Goal: Information Seeking & Learning: Learn about a topic

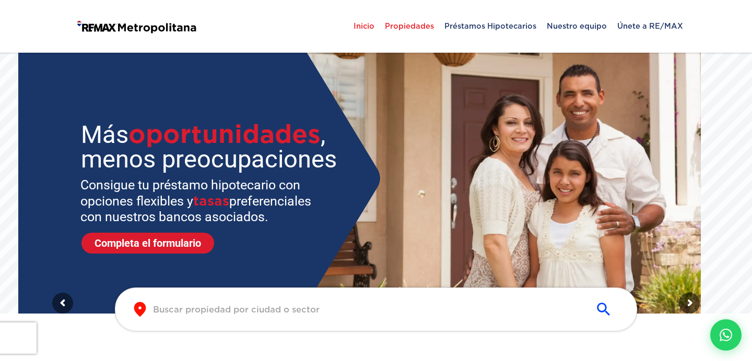
click at [413, 38] on span "Propiedades" at bounding box center [410, 25] width 60 height 31
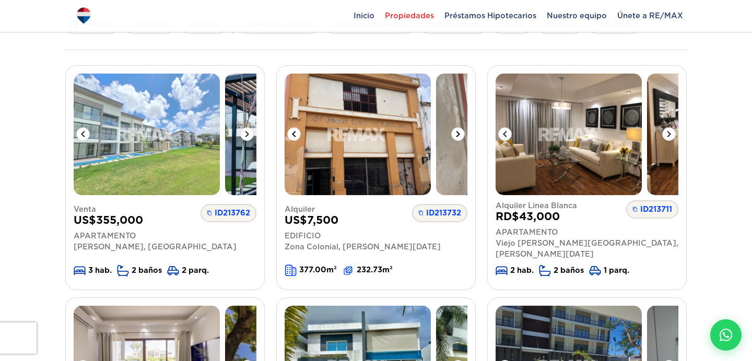
scroll to position [112, 0]
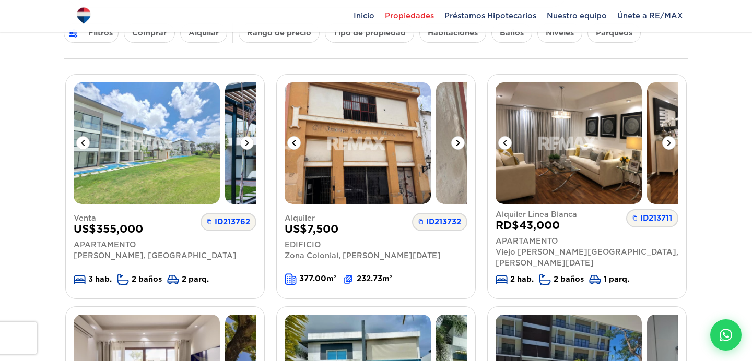
click at [455, 142] on icon at bounding box center [458, 143] width 13 height 13
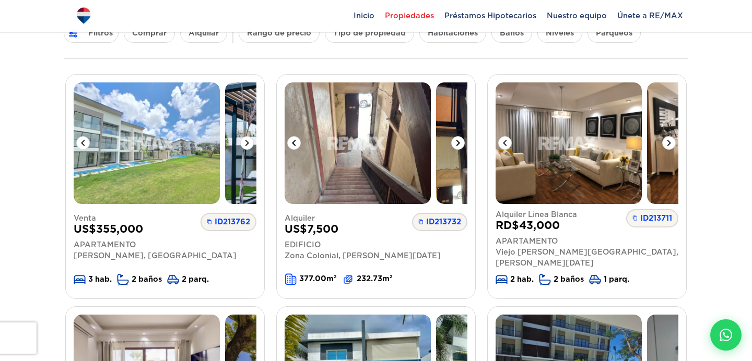
click at [455, 142] on icon at bounding box center [458, 143] width 13 height 13
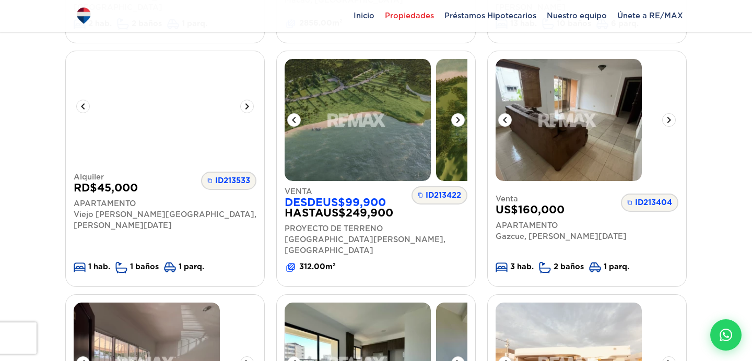
scroll to position [0, 0]
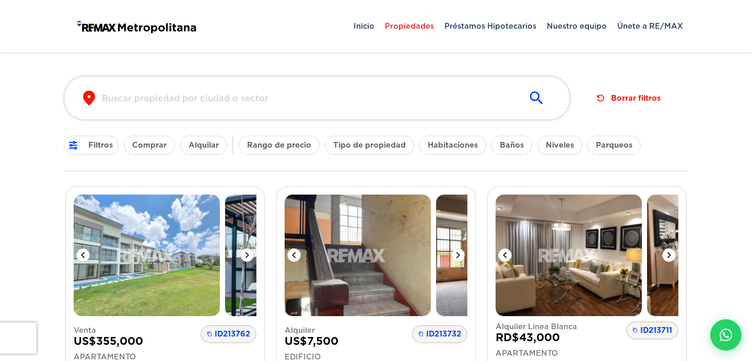
click at [395, 92] on input "text" at bounding box center [308, 98] width 413 height 12
click at [423, 103] on input "text" at bounding box center [308, 98] width 413 height 12
click at [523, 100] on button "submit" at bounding box center [536, 98] width 34 height 24
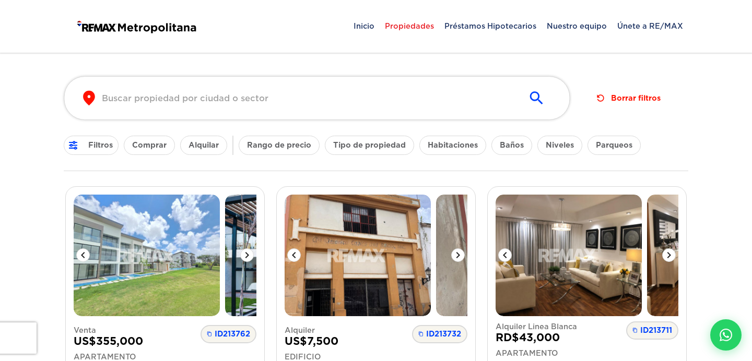
click at [636, 99] on button "Borrar filtros" at bounding box center [629, 98] width 72 height 19
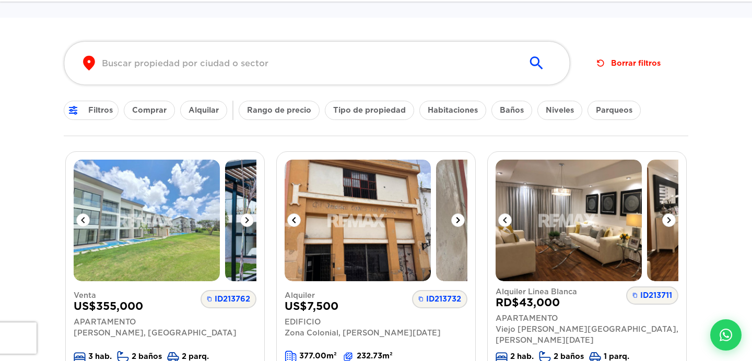
scroll to position [61, 0]
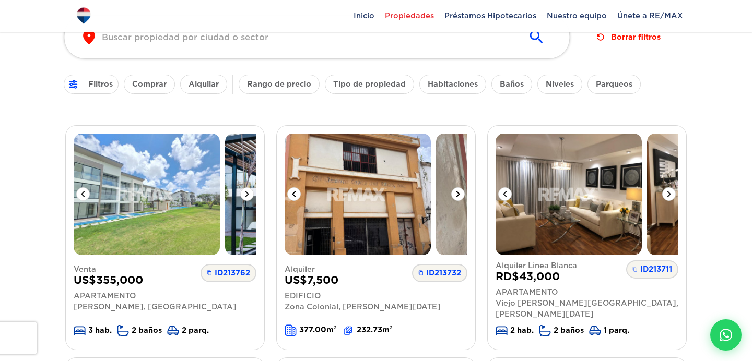
click at [458, 189] on icon at bounding box center [458, 194] width 13 height 13
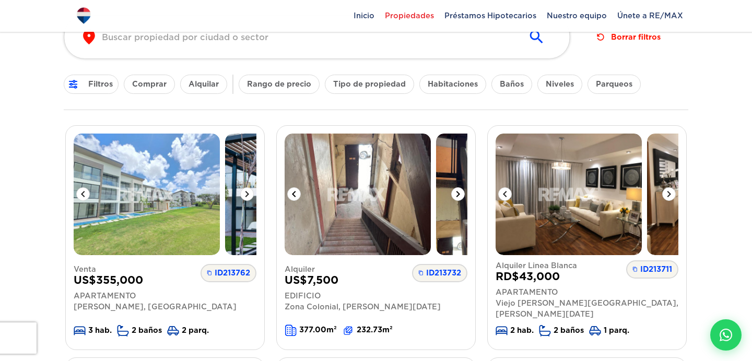
click at [458, 189] on icon at bounding box center [458, 194] width 13 height 13
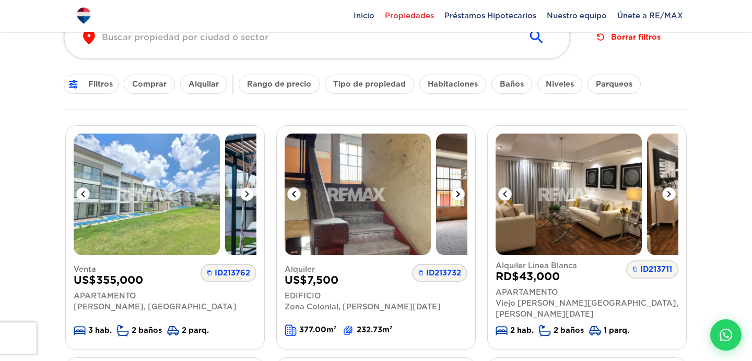
click at [458, 189] on icon at bounding box center [458, 194] width 13 height 13
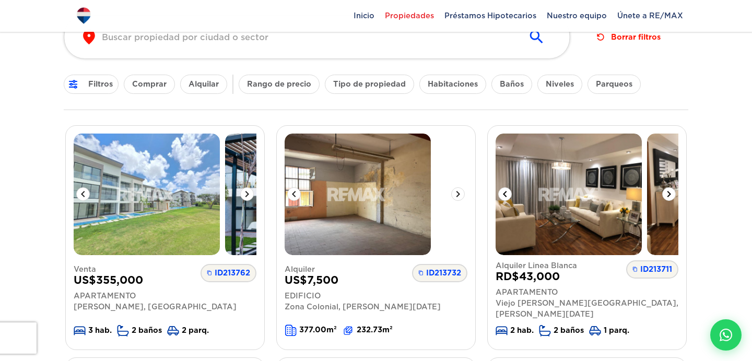
click at [584, 195] on img at bounding box center [569, 195] width 146 height 122
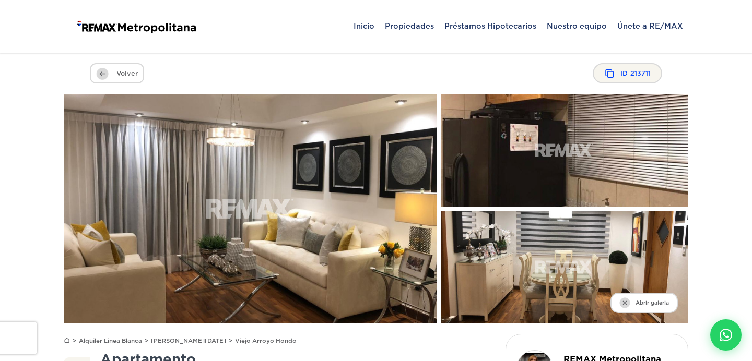
click at [130, 72] on span "Volver" at bounding box center [117, 73] width 54 height 20
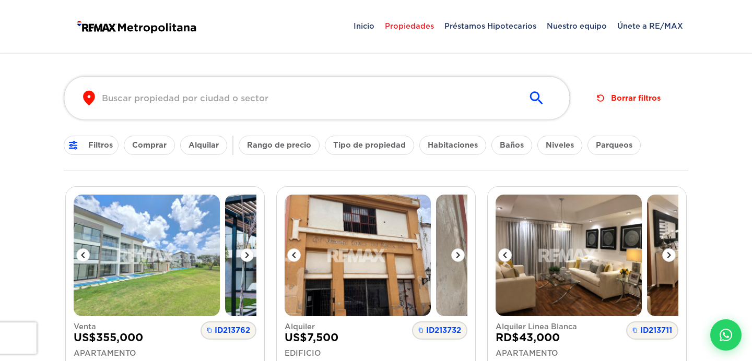
click at [190, 139] on button "Alquilar" at bounding box center [203, 145] width 47 height 19
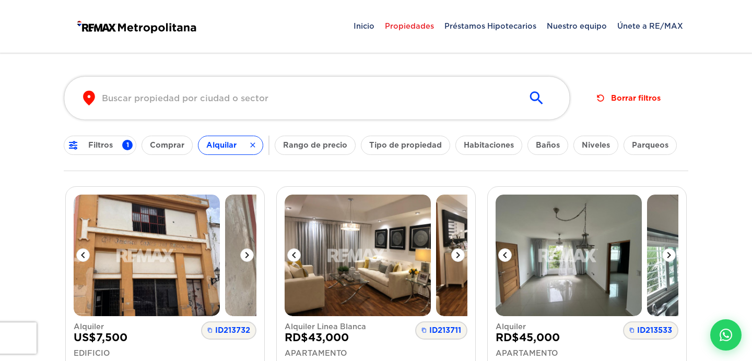
click at [176, 146] on button "Comprar" at bounding box center [167, 145] width 51 height 19
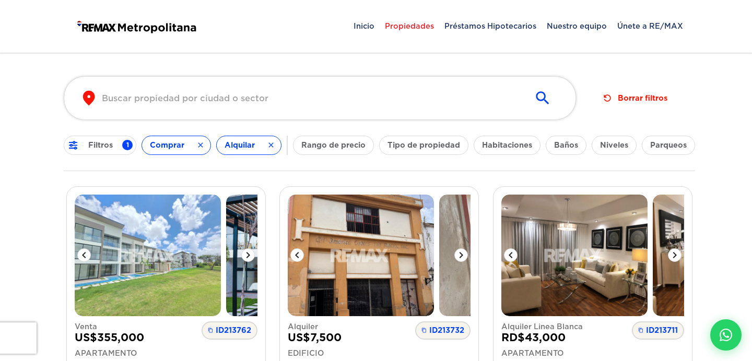
click at [273, 143] on icon "button" at bounding box center [271, 145] width 8 height 10
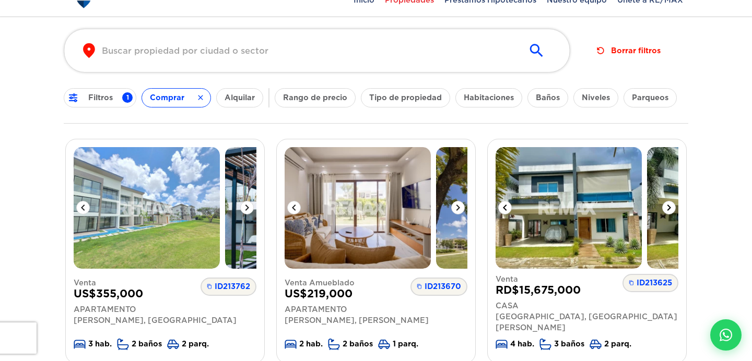
scroll to position [54, 0]
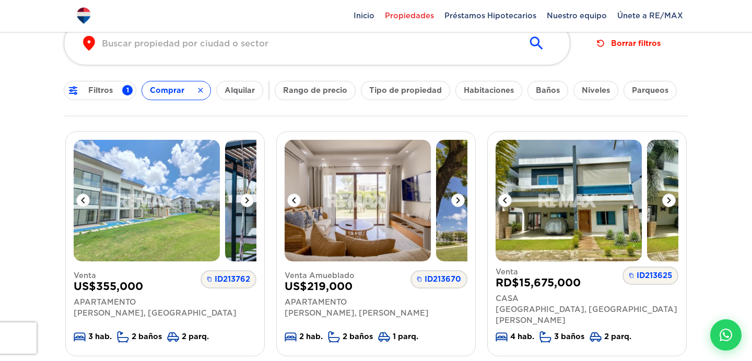
click at [97, 91] on button "Filtros 1" at bounding box center [100, 90] width 73 height 19
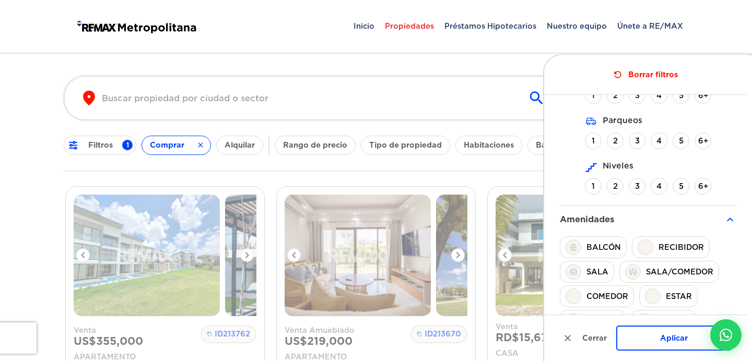
scroll to position [571, 0]
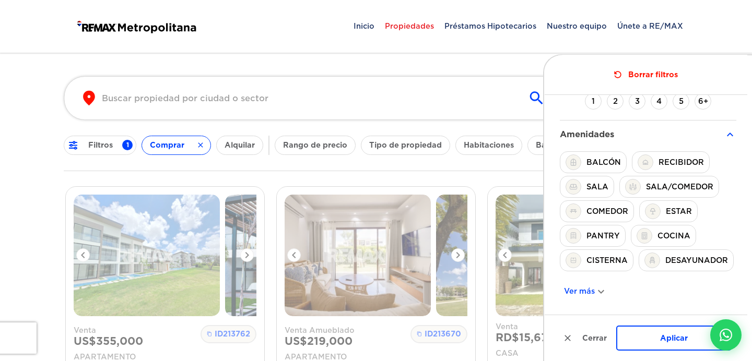
click at [580, 334] on button "Cerrar" at bounding box center [585, 338] width 51 height 19
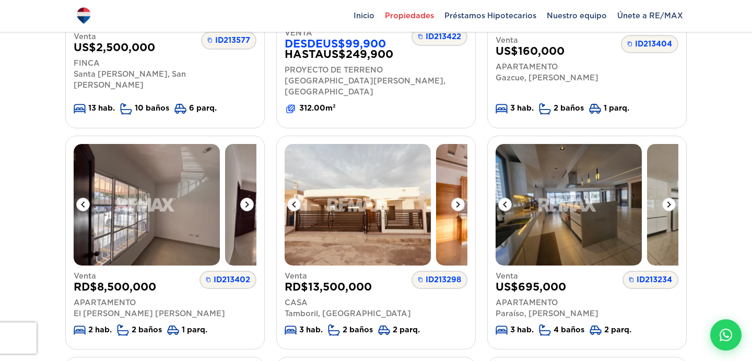
scroll to position [742, 0]
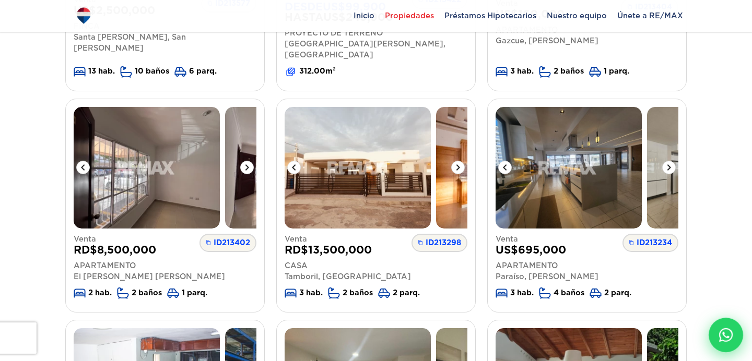
click at [723, 331] on icon at bounding box center [726, 336] width 14 height 14
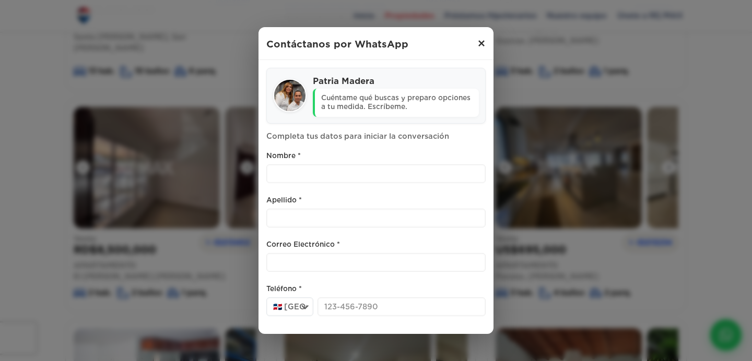
click at [477, 50] on span "×" at bounding box center [481, 44] width 8 height 13
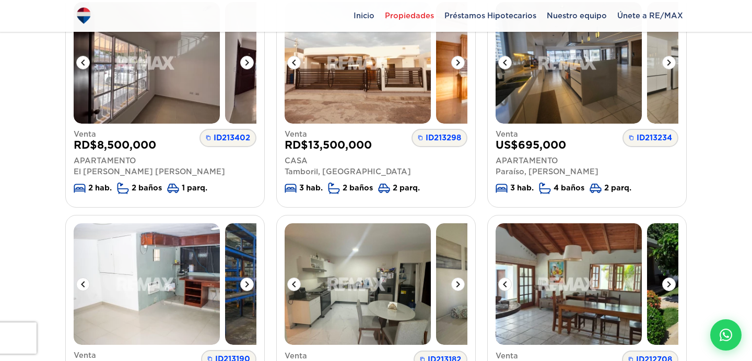
scroll to position [855, 0]
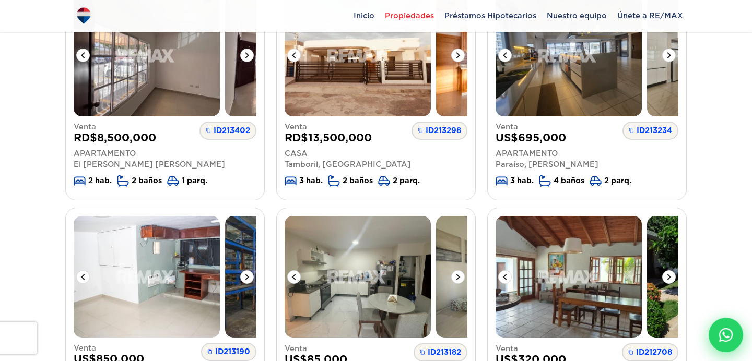
click at [717, 333] on div at bounding box center [726, 335] width 34 height 34
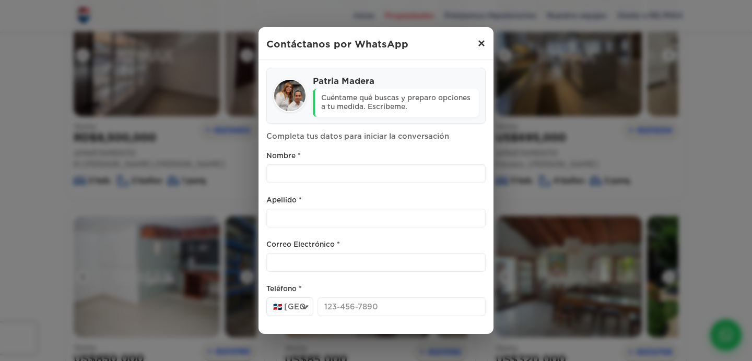
click at [478, 49] on span "×" at bounding box center [481, 44] width 8 height 13
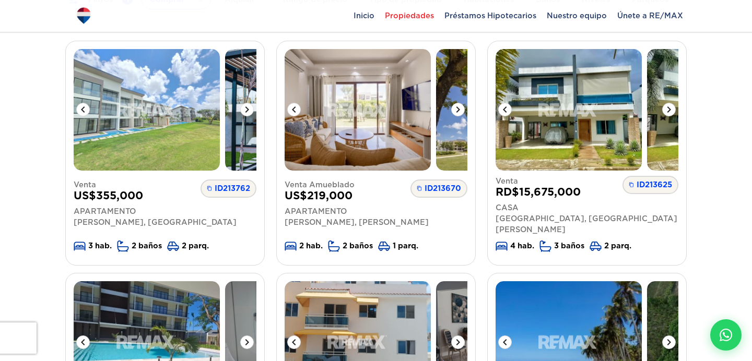
scroll to position [147, 0]
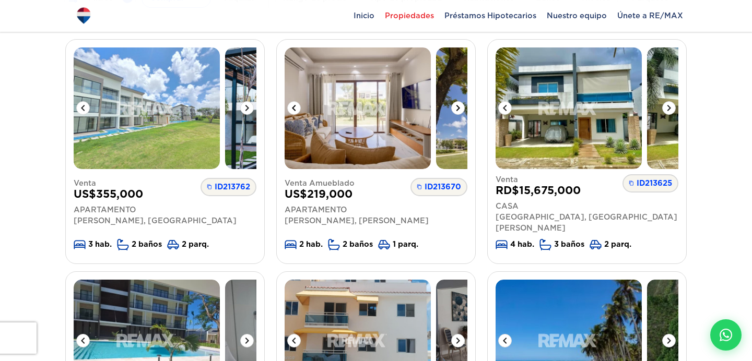
click at [432, 188] on span "ID 213670" at bounding box center [439, 187] width 57 height 18
click at [439, 180] on span "ID 213670" at bounding box center [439, 187] width 57 height 18
click at [450, 185] on span "ID 213670" at bounding box center [439, 187] width 57 height 18
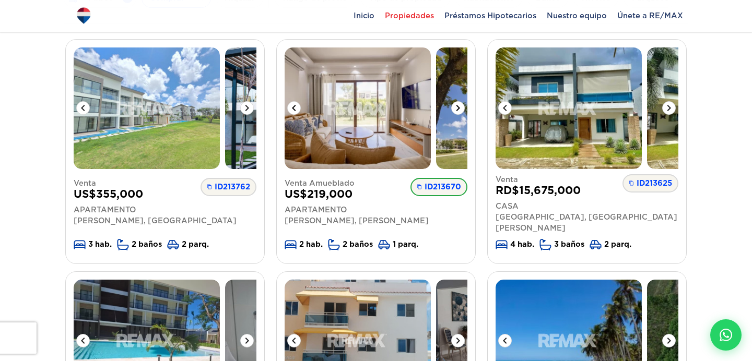
click at [450, 185] on span "ID 213670" at bounding box center [439, 187] width 57 height 18
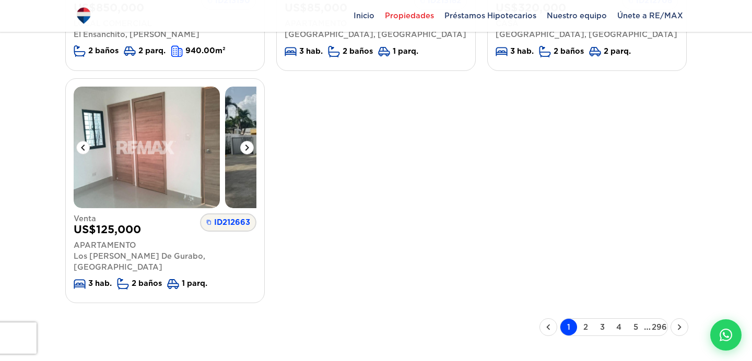
scroll to position [1524, 0]
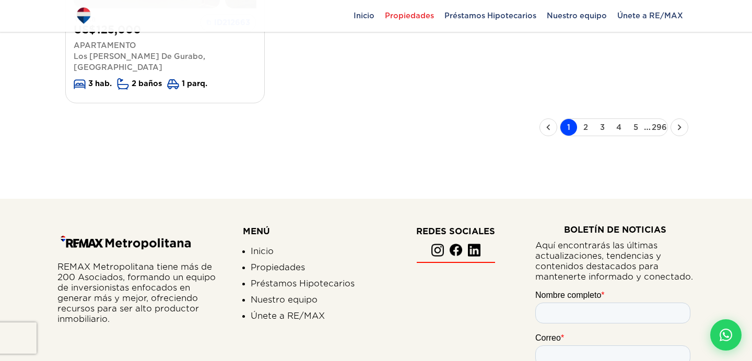
click at [585, 119] on button "2" at bounding box center [585, 127] width 17 height 17
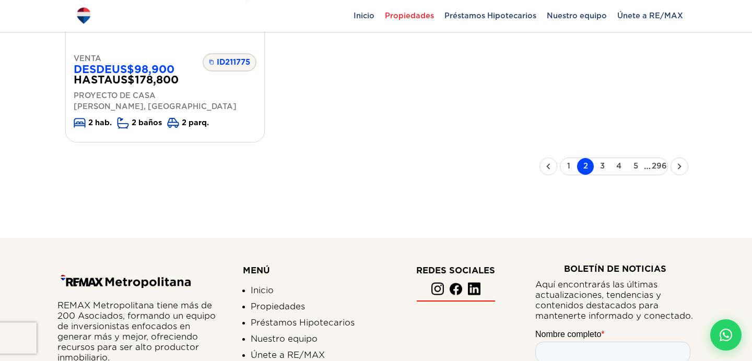
scroll to position [1247, 0]
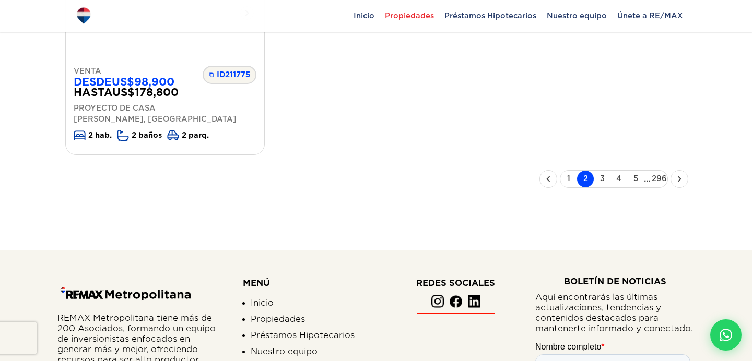
click at [602, 188] on button "3" at bounding box center [602, 179] width 17 height 17
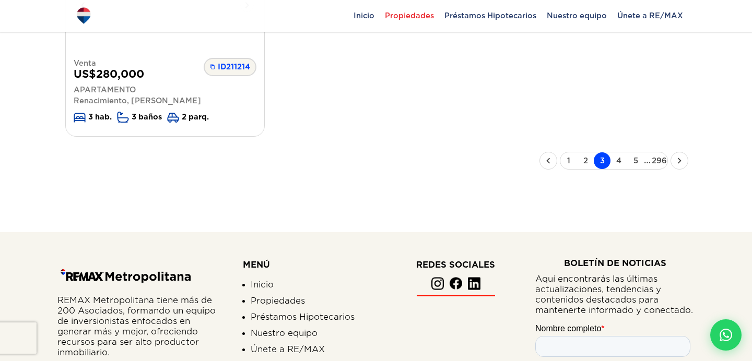
scroll to position [1263, 0]
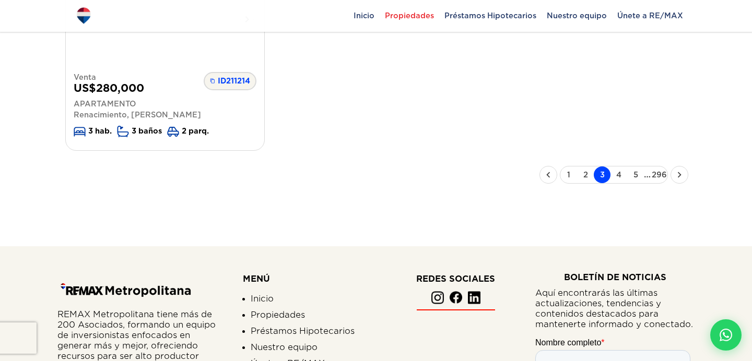
click at [616, 183] on button "4" at bounding box center [619, 175] width 17 height 17
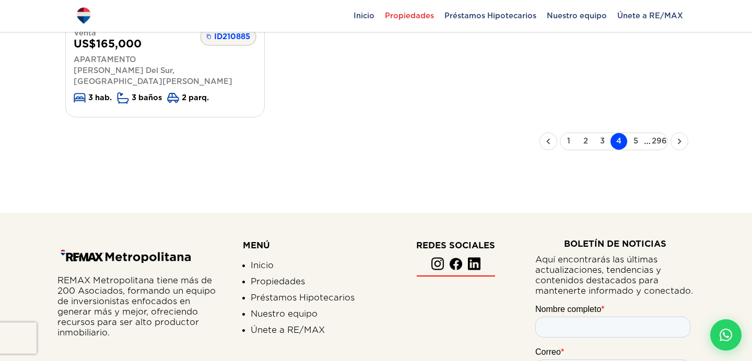
scroll to position [1443, 0]
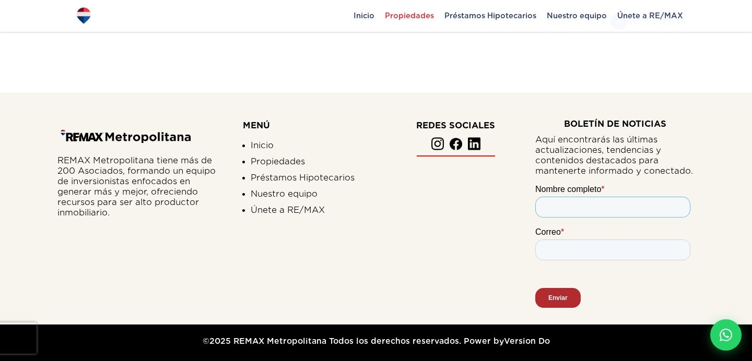
click at [609, 208] on input "Nombre completo *" at bounding box center [612, 206] width 155 height 21
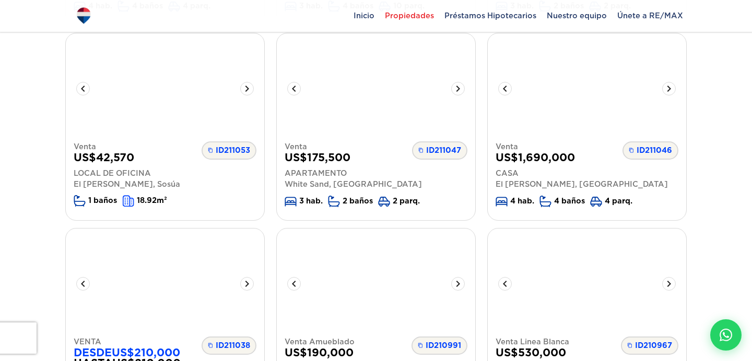
scroll to position [0, 0]
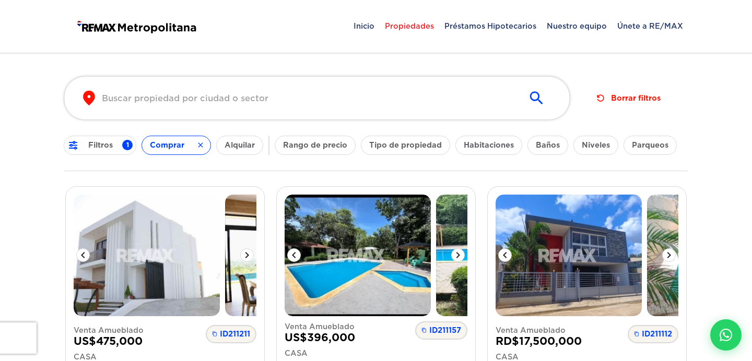
click at [400, 143] on button "Tipo de propiedad" at bounding box center [405, 145] width 89 height 19
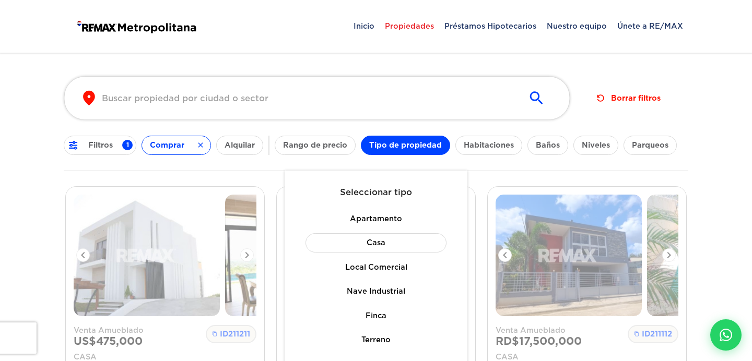
click at [387, 238] on button "Casa" at bounding box center [376, 242] width 141 height 19
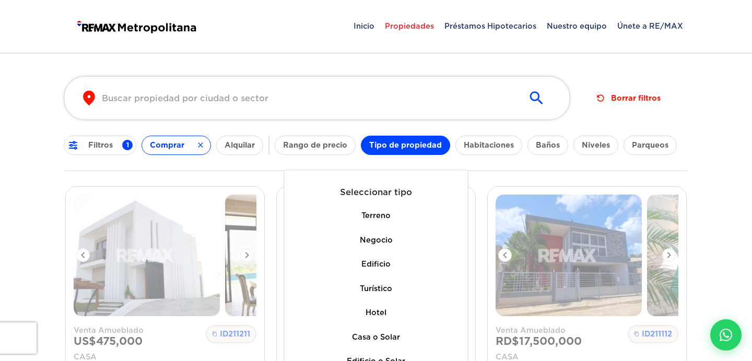
scroll to position [183, 0]
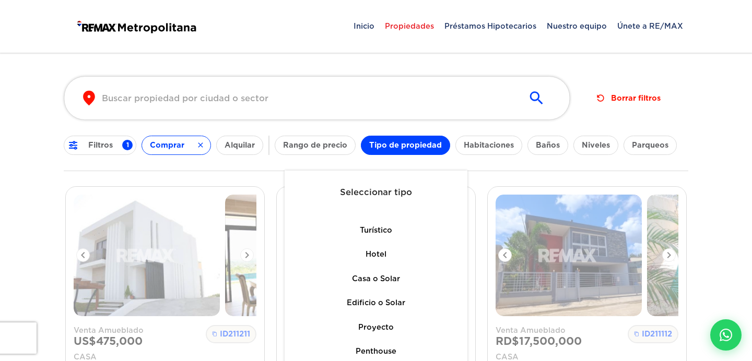
click at [455, 123] on form "​ ​ Borrar filtros Filtros 1 Comprar Alquilar Rango de precio Tipo de propiedad…" at bounding box center [376, 116] width 625 height 111
click at [476, 143] on button "Habitaciones" at bounding box center [488, 145] width 67 height 19
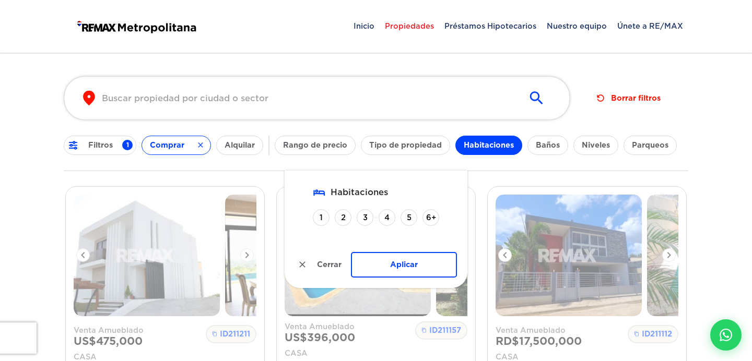
click at [434, 143] on button "Tipo de propiedad" at bounding box center [405, 145] width 89 height 19
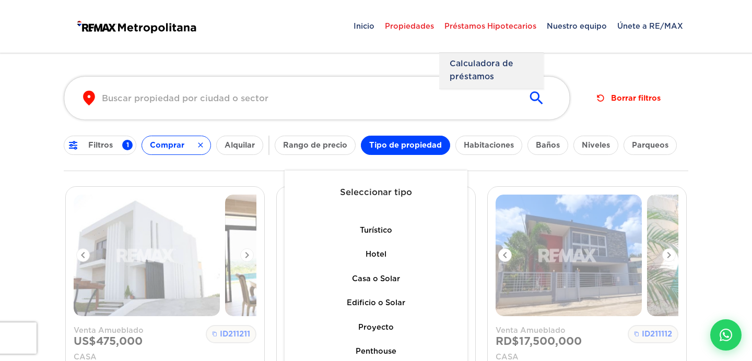
click at [528, 24] on span "Préstamos Hipotecarios" at bounding box center [490, 25] width 102 height 31
click at [492, 32] on span "Préstamos Hipotecarios" at bounding box center [490, 25] width 102 height 31
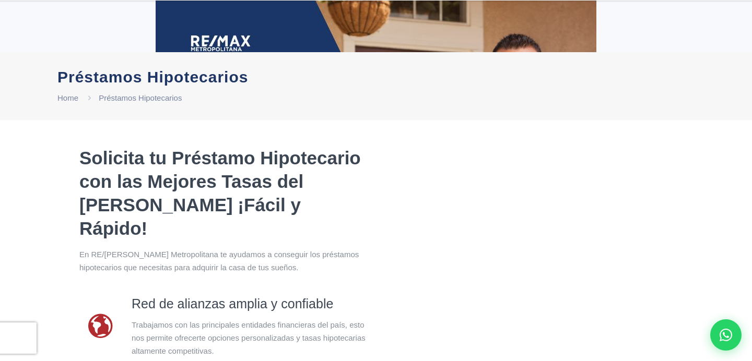
scroll to position [130, 0]
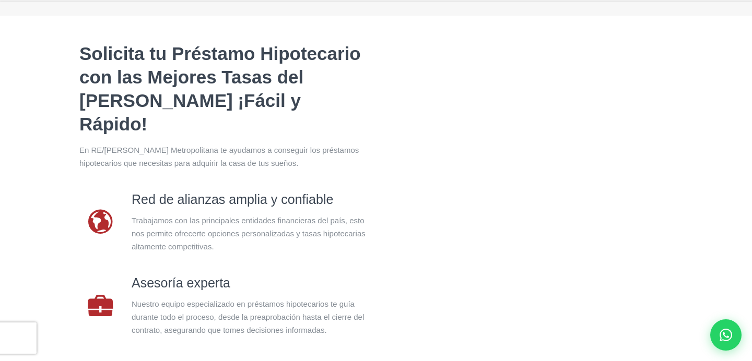
select select "DO"
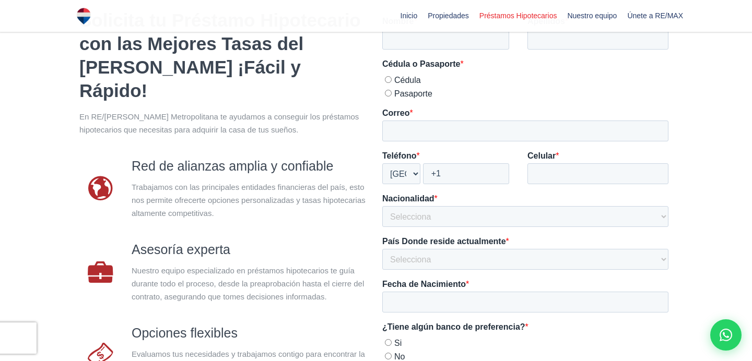
scroll to position [0, 0]
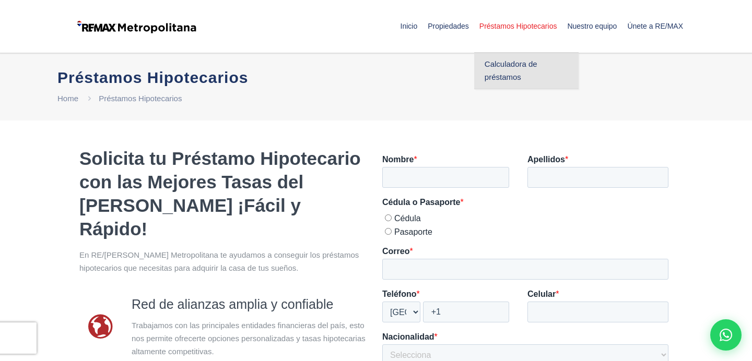
click at [485, 72] on span "Calculadora de préstamos" at bounding box center [527, 70] width 84 height 26
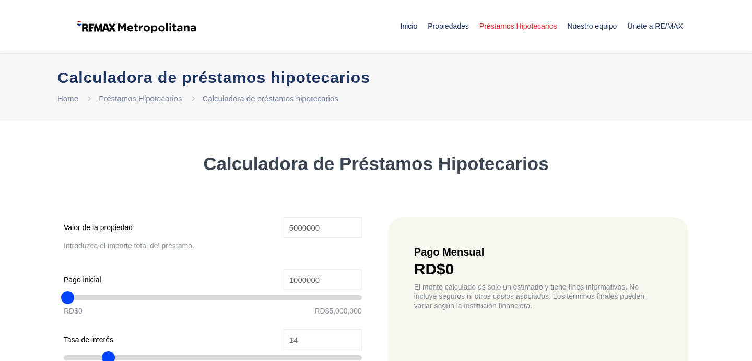
type input "5,000,000"
type input "1,000,000"
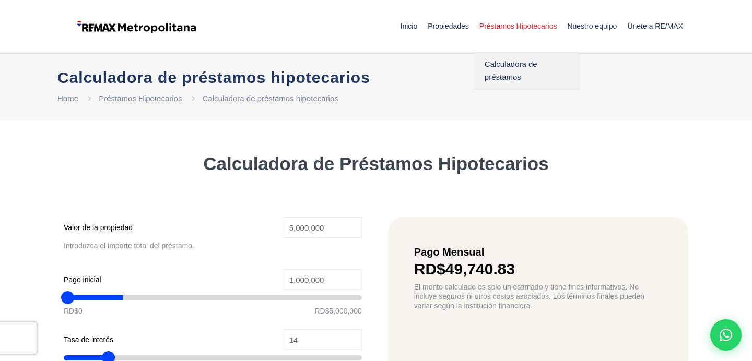
click at [496, 20] on span "Préstamos Hipotecarios" at bounding box center [518, 25] width 88 height 31
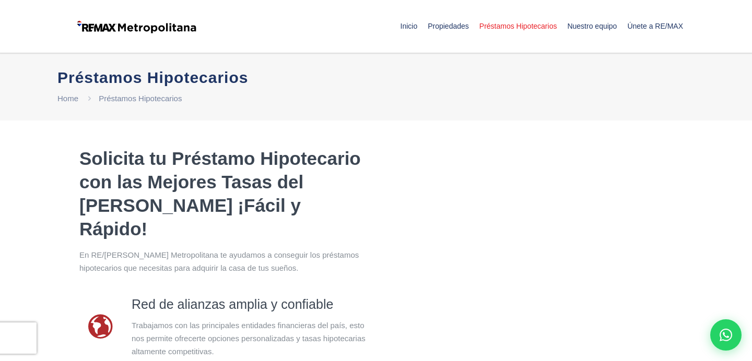
select select "DO"
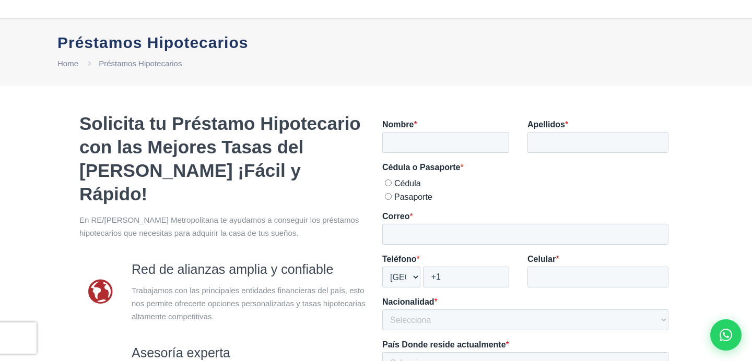
scroll to position [11, 0]
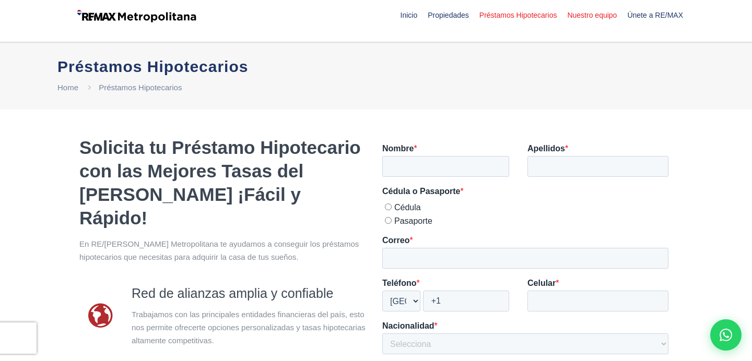
click at [591, 17] on span "Nuestro equipo" at bounding box center [592, 14] width 60 height 31
